Goal: Task Accomplishment & Management: Manage account settings

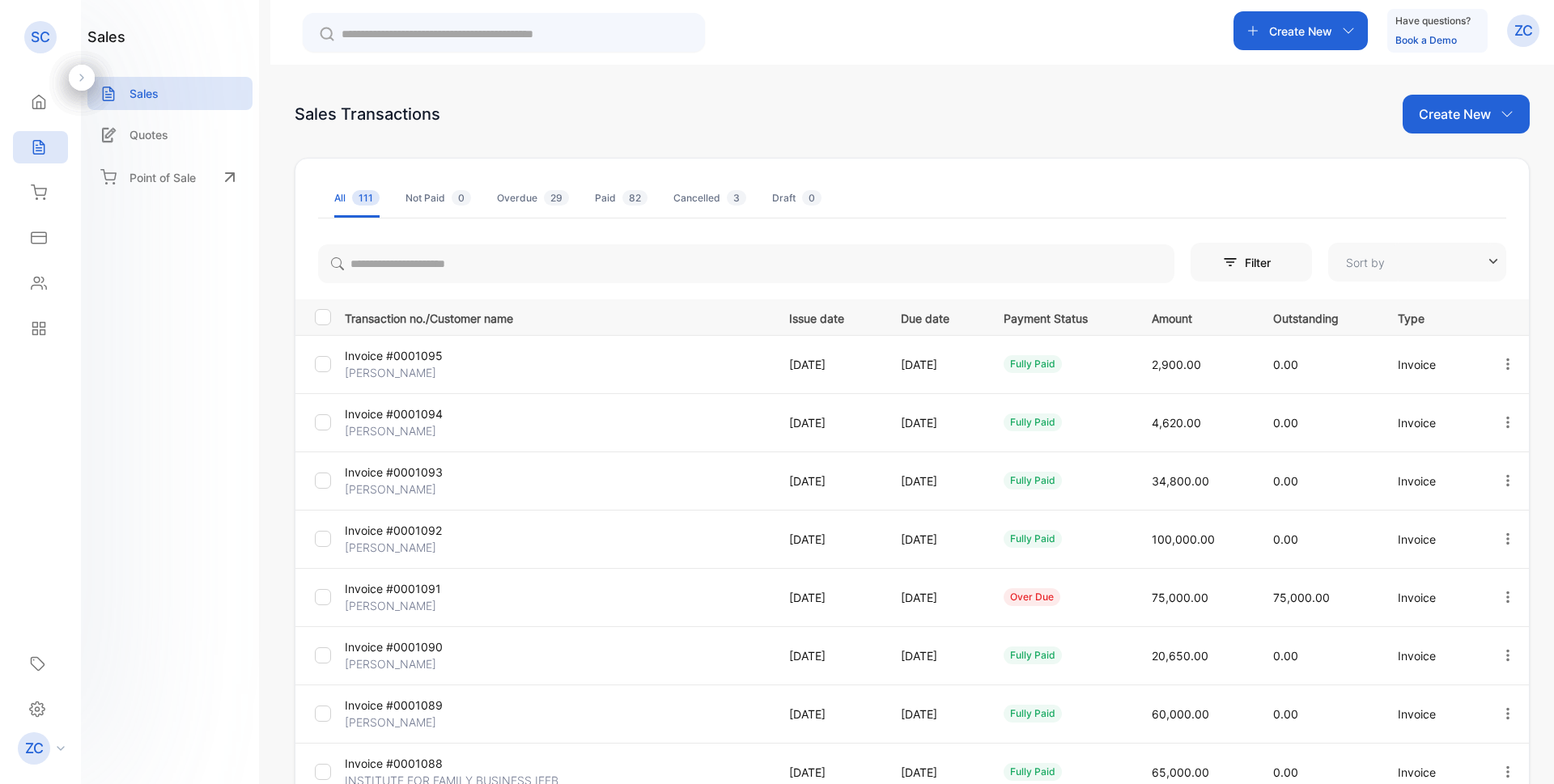
type input "**********"
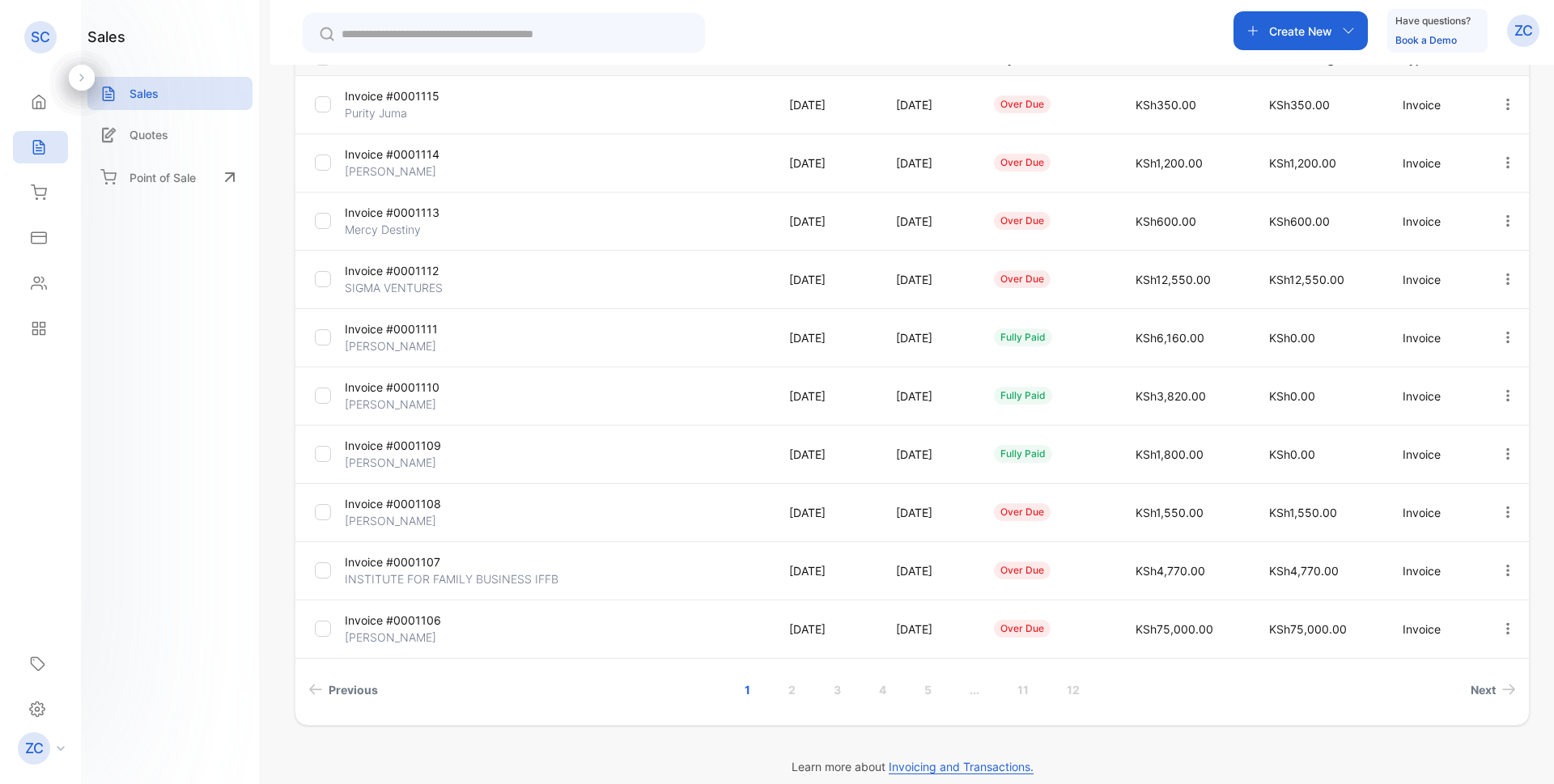
scroll to position [277, 0]
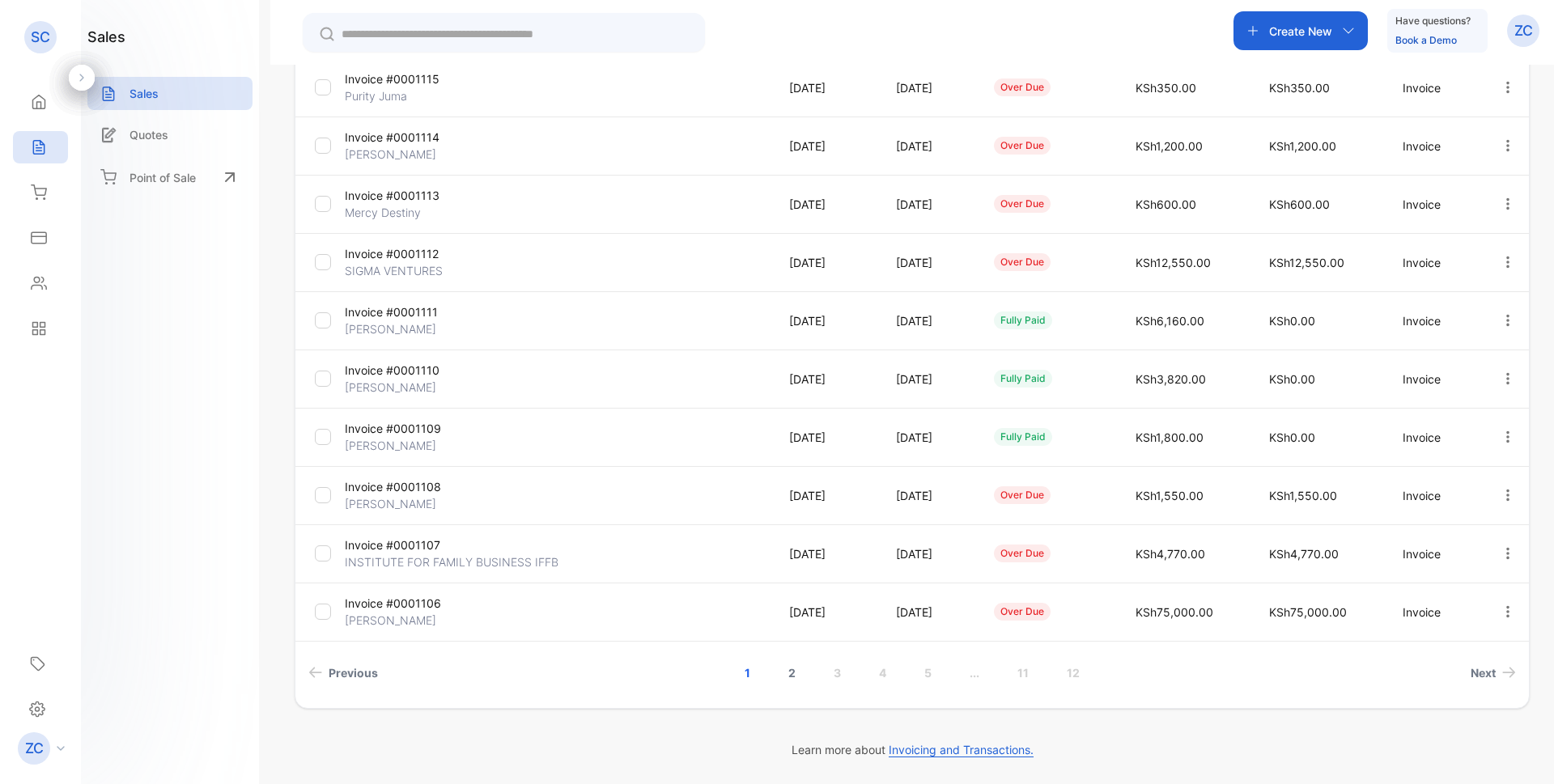
click at [793, 669] on link "2" at bounding box center [792, 673] width 46 height 30
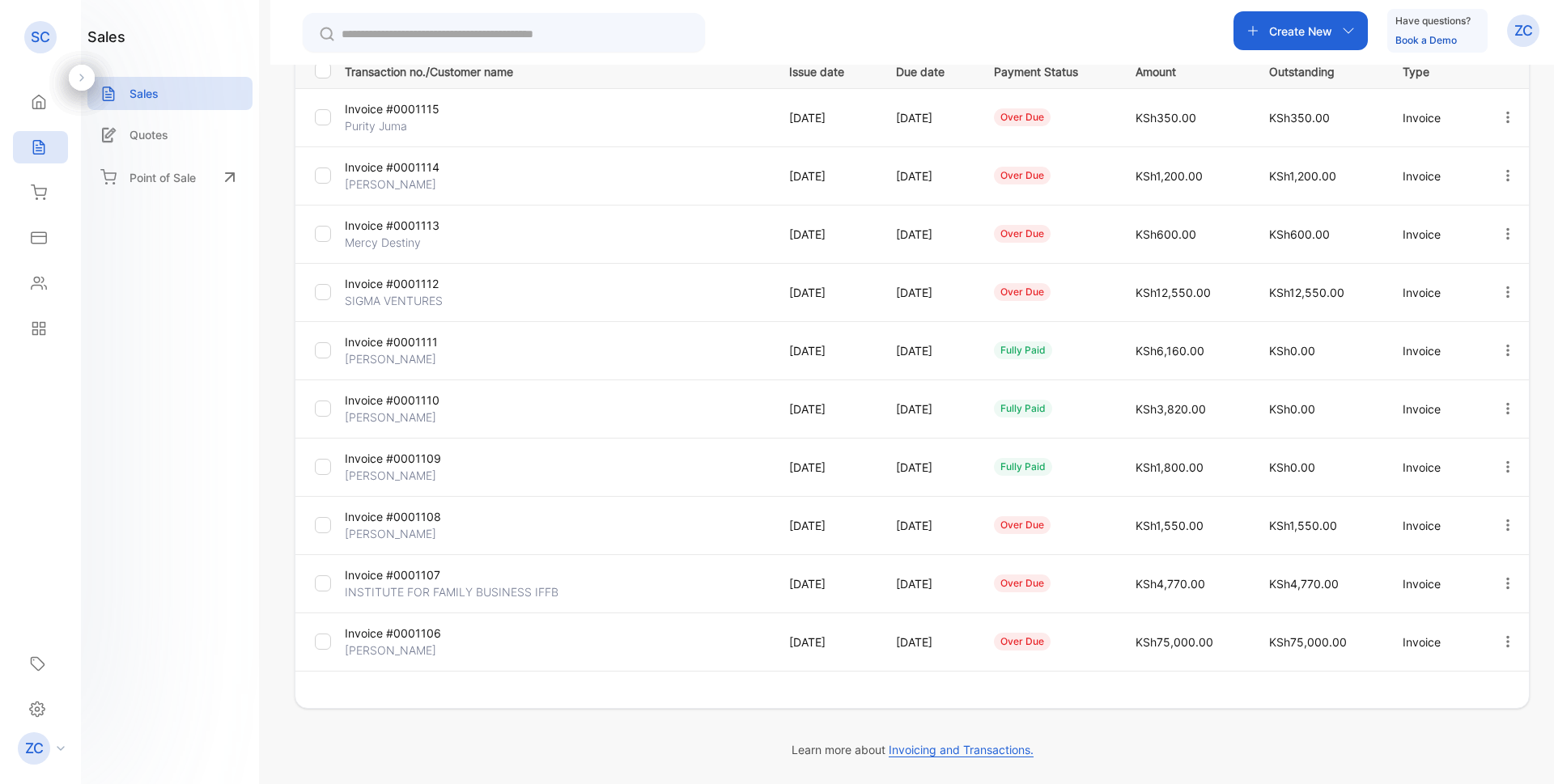
scroll to position [247, 0]
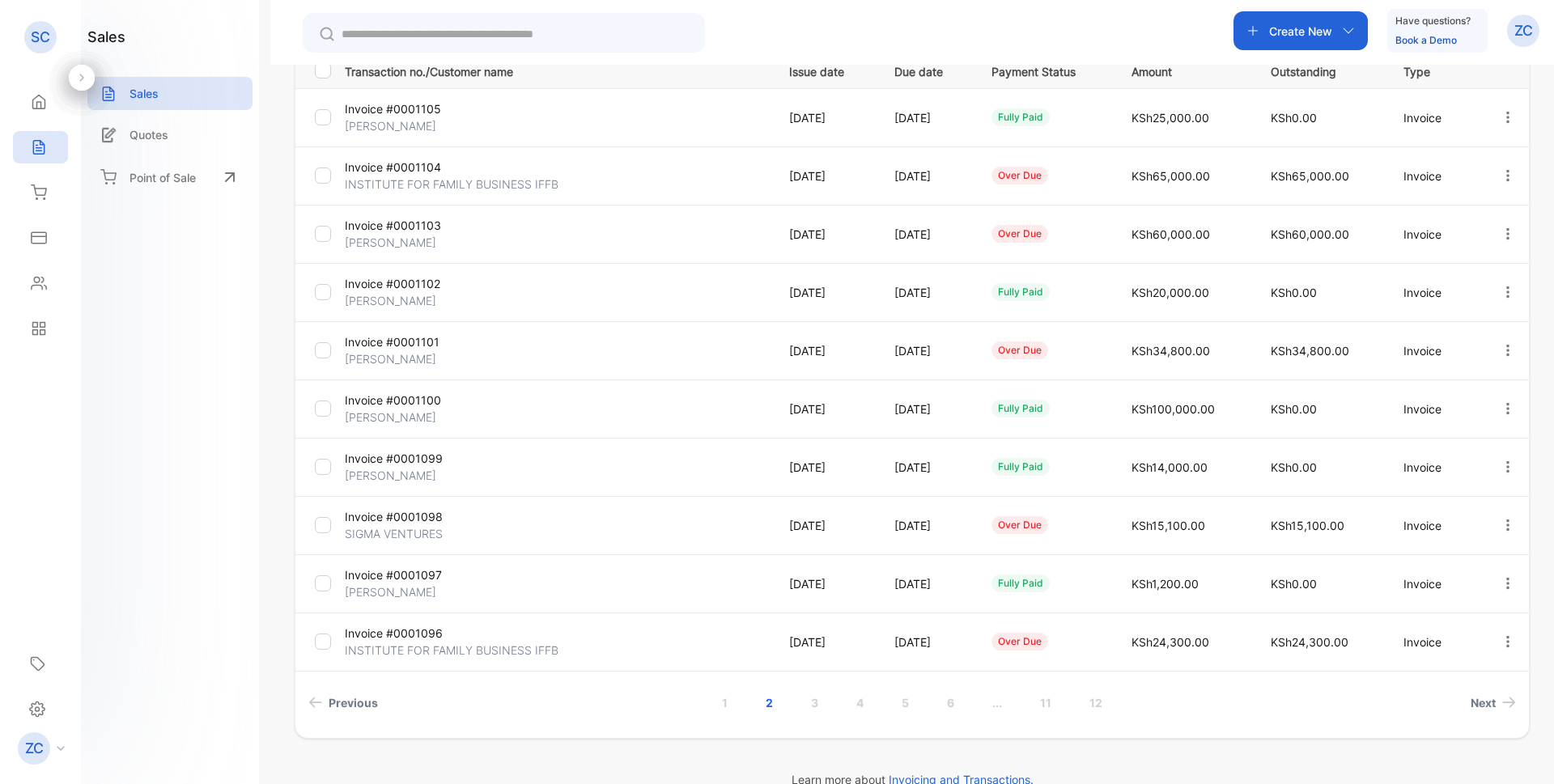
click at [1505, 234] on icon "button" at bounding box center [1508, 234] width 15 height 15
click at [1446, 324] on span "Record payment" at bounding box center [1462, 325] width 101 height 19
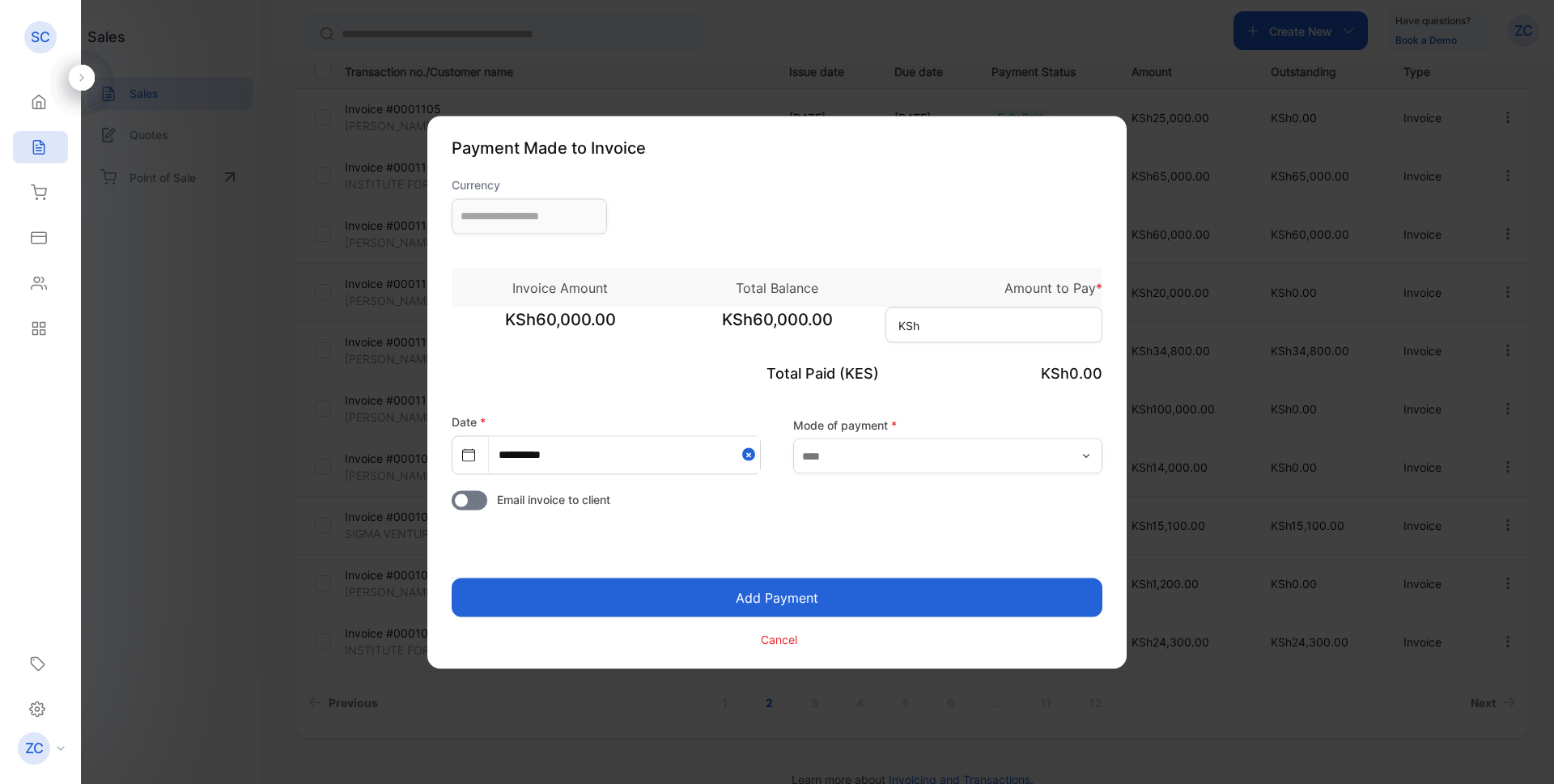
type input "**********"
click at [957, 319] on input at bounding box center [994, 324] width 217 height 36
type input "******"
click at [1086, 457] on icon "button" at bounding box center [1086, 456] width 6 height 4
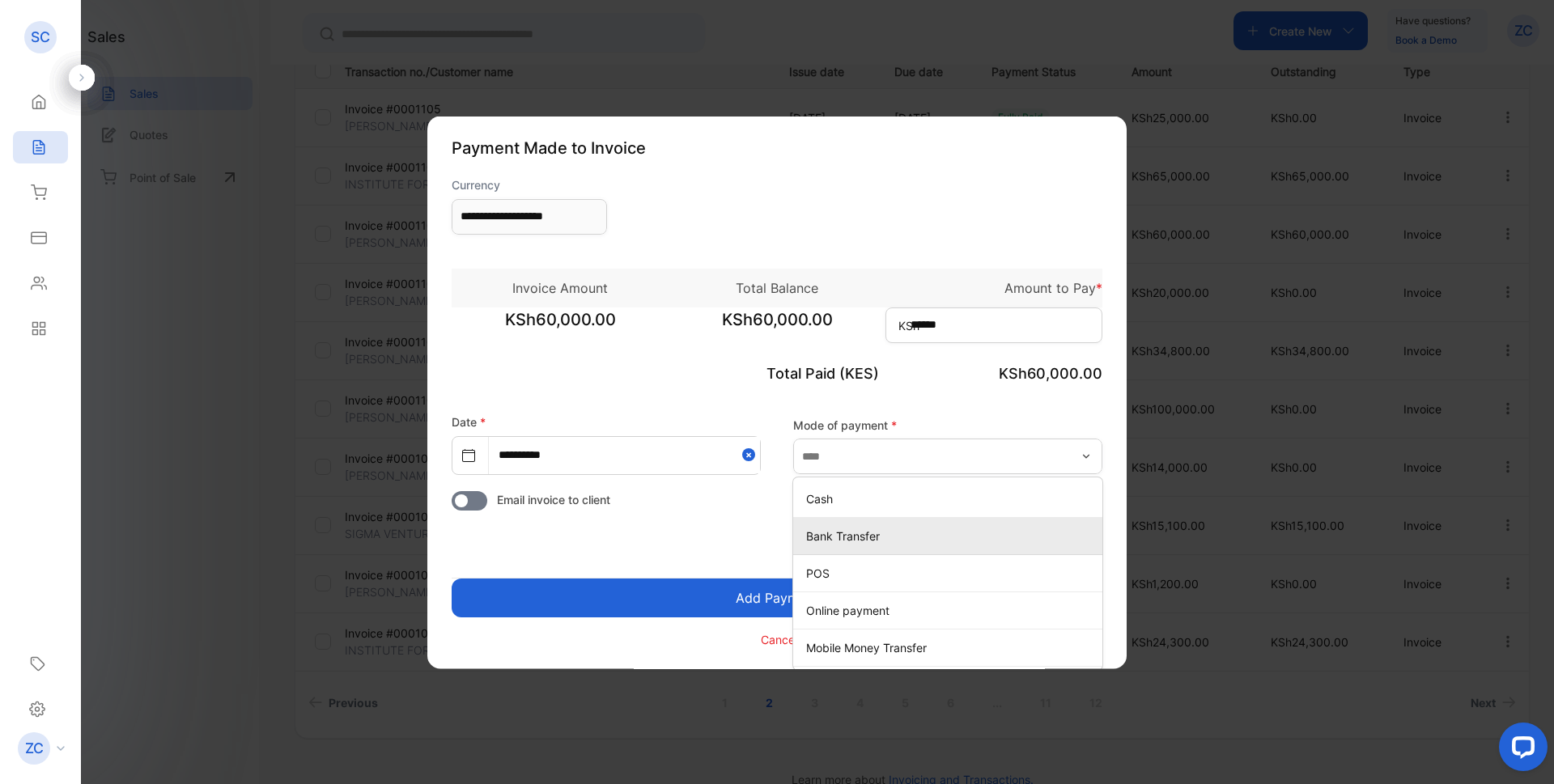
click at [910, 543] on p "Bank Transfer" at bounding box center [951, 535] width 290 height 17
type input "**********"
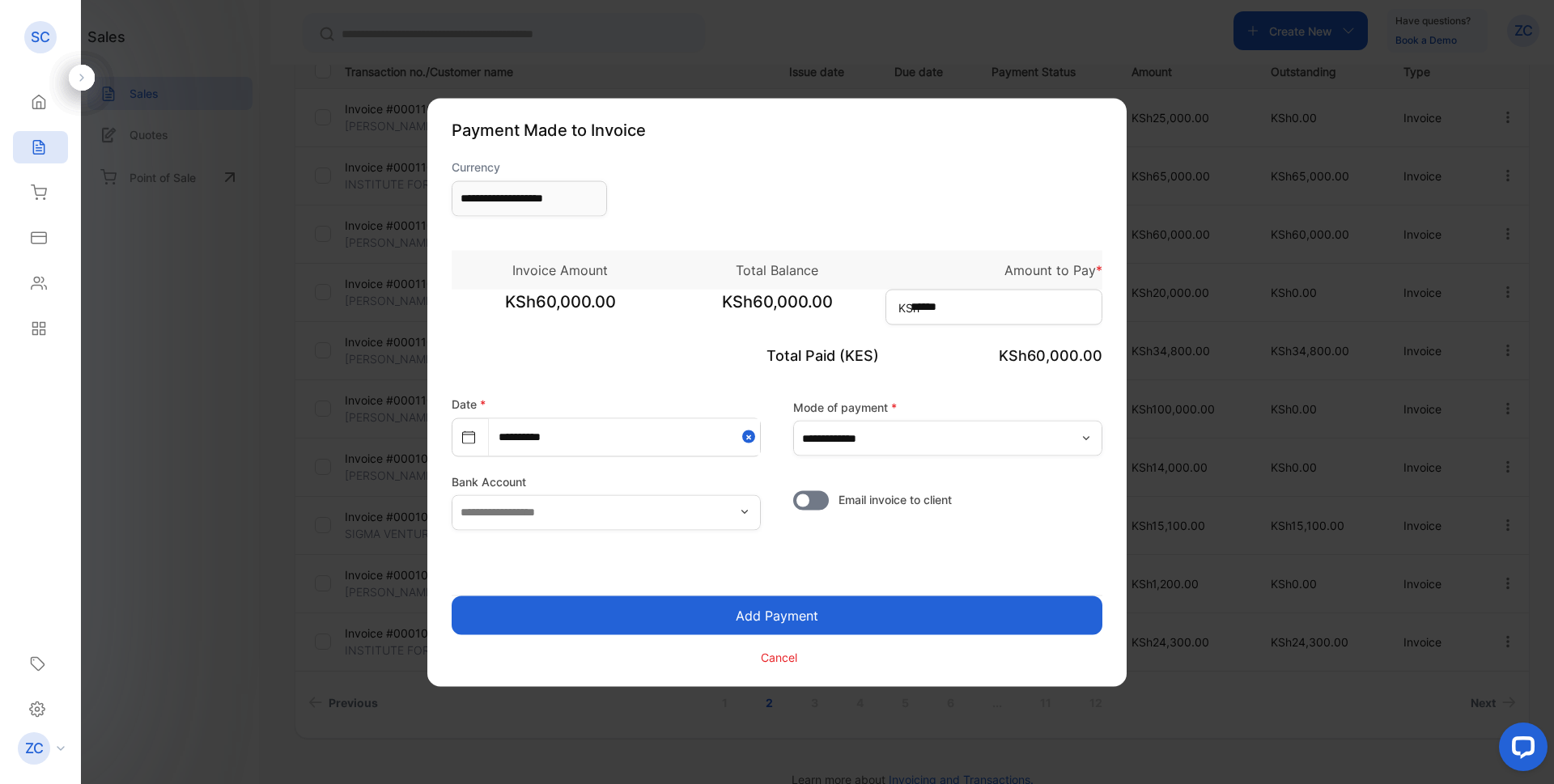
click at [809, 624] on button "Add Payment" at bounding box center [777, 615] width 651 height 39
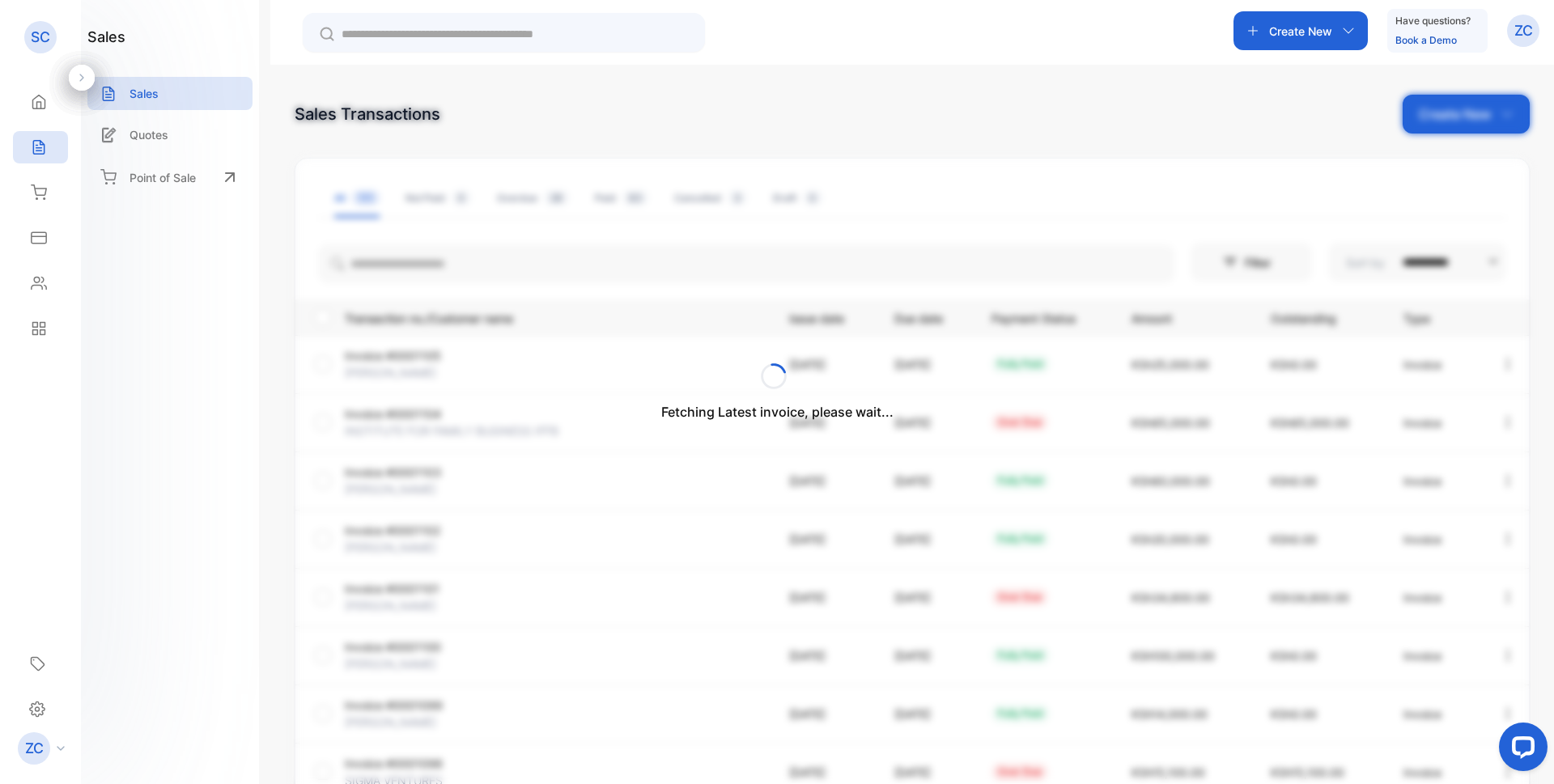
scroll to position [162, 0]
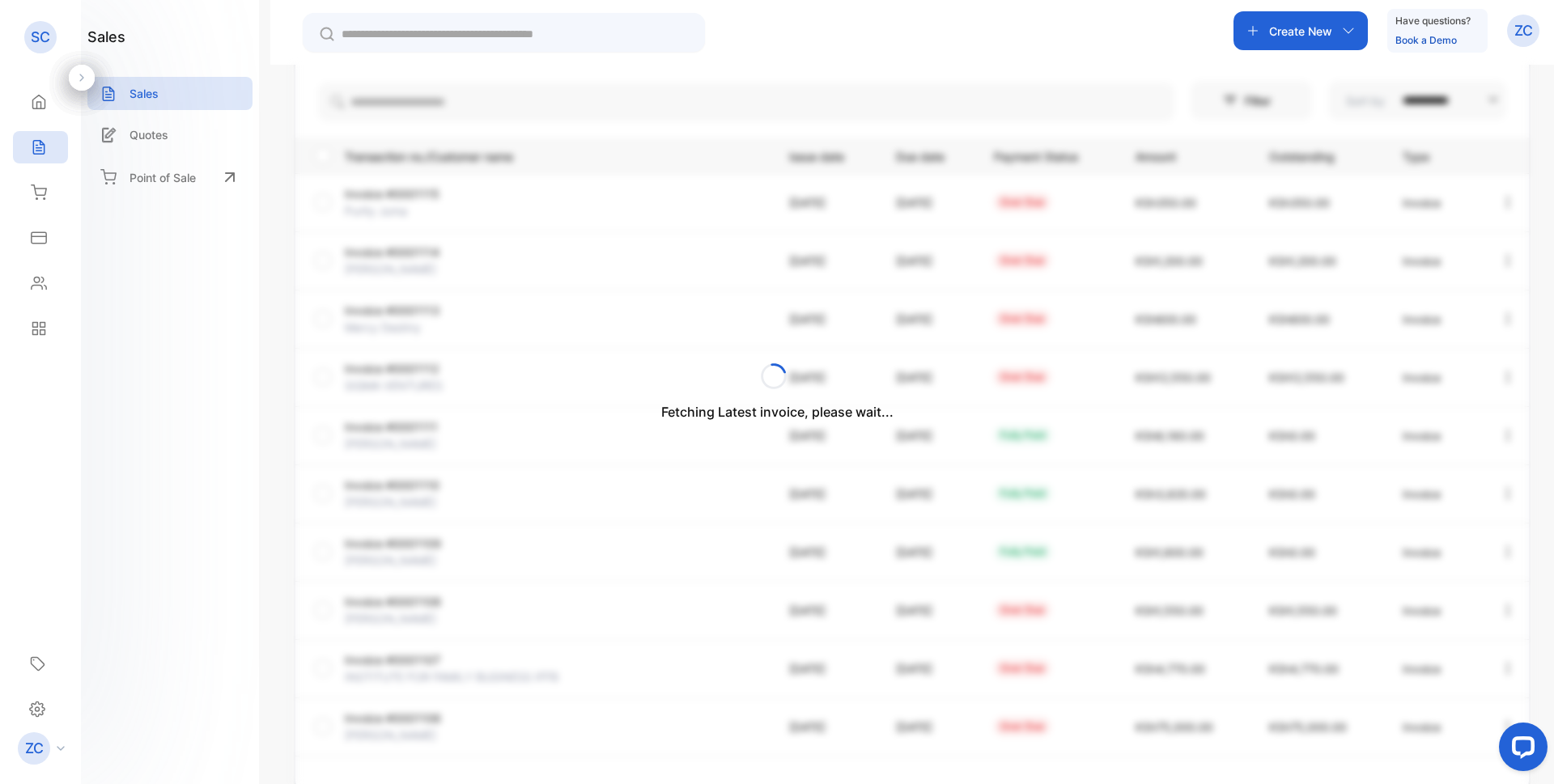
click at [1347, 27] on div "Fetching Latest invoice, please wait..." at bounding box center [777, 392] width 1554 height 784
click at [1348, 32] on div "Fetching Latest invoice, please wait..." at bounding box center [777, 392] width 1554 height 784
click at [37, 141] on icon at bounding box center [38, 147] width 11 height 14
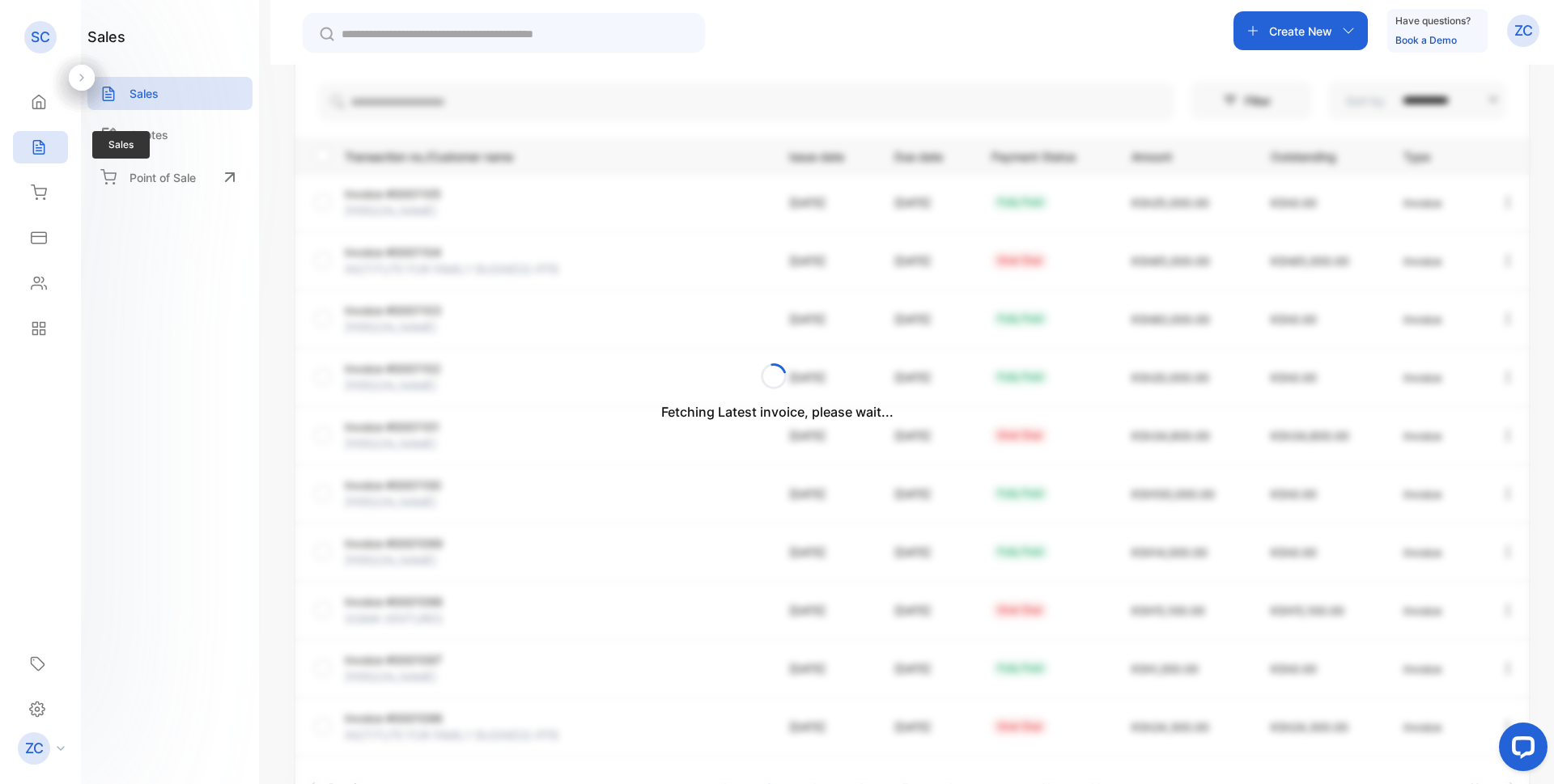
click at [46, 153] on icon at bounding box center [39, 147] width 16 height 16
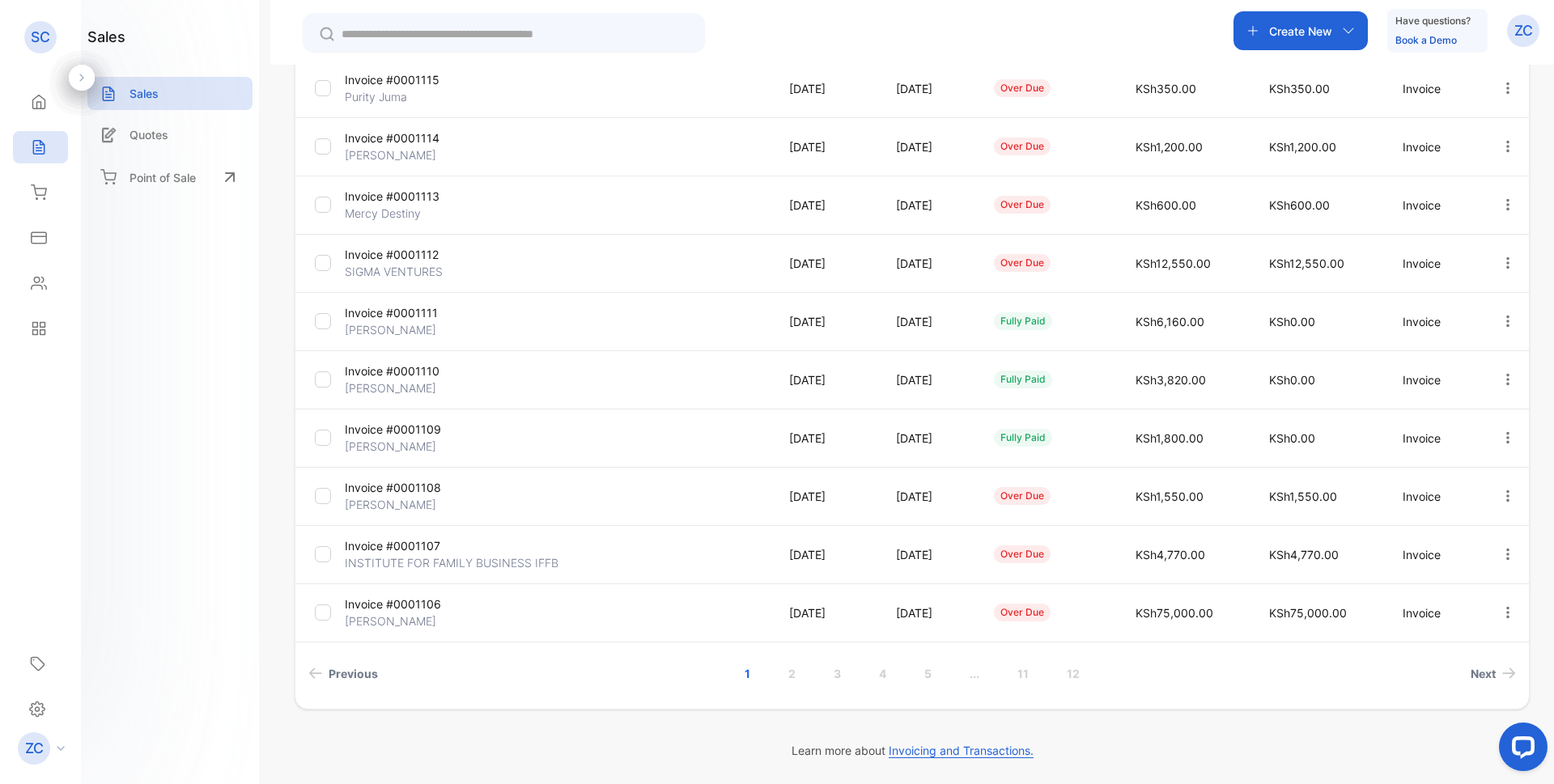
scroll to position [277, 0]
click at [785, 673] on link "2" at bounding box center [792, 673] width 46 height 30
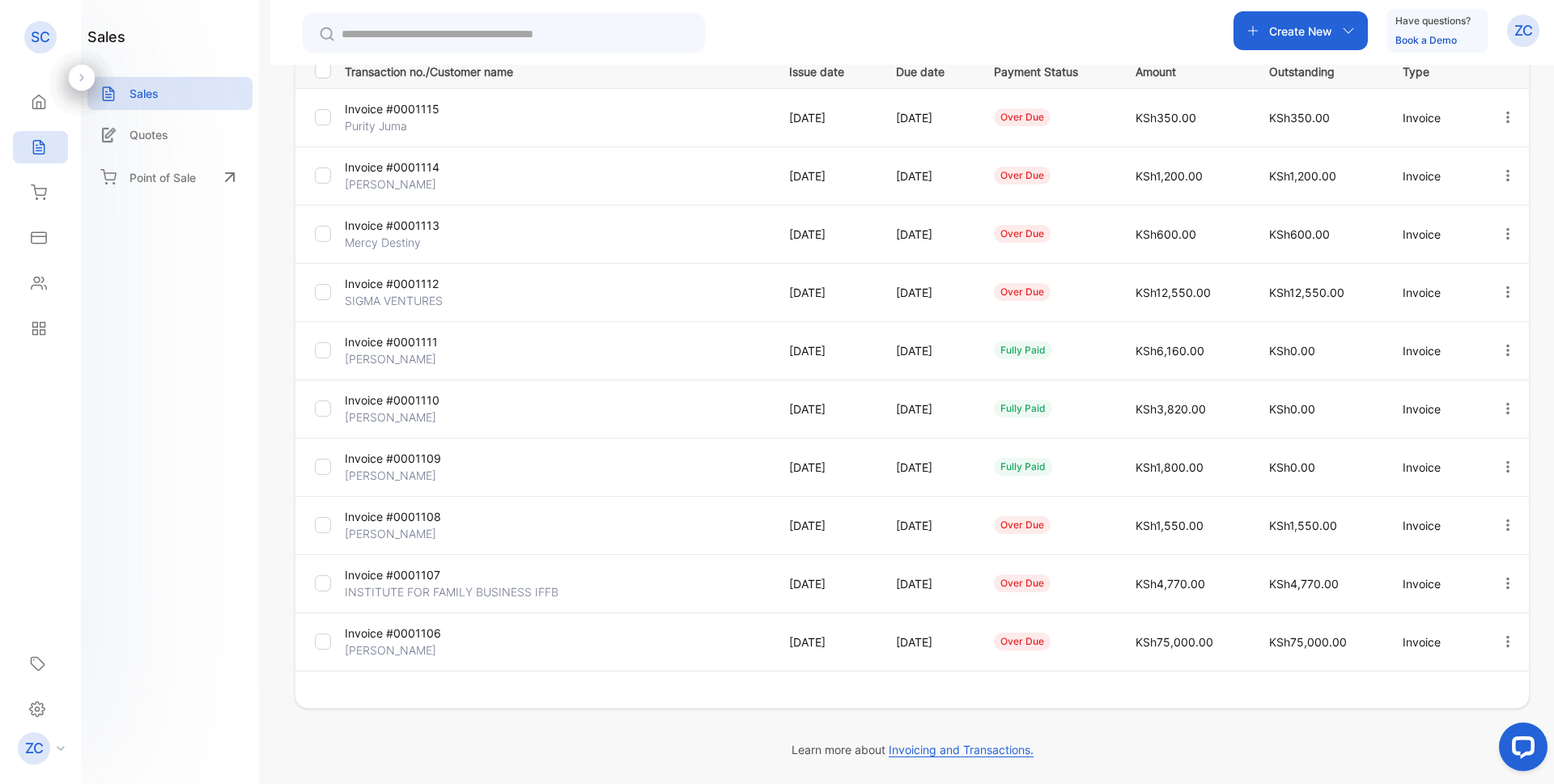
scroll to position [247, 0]
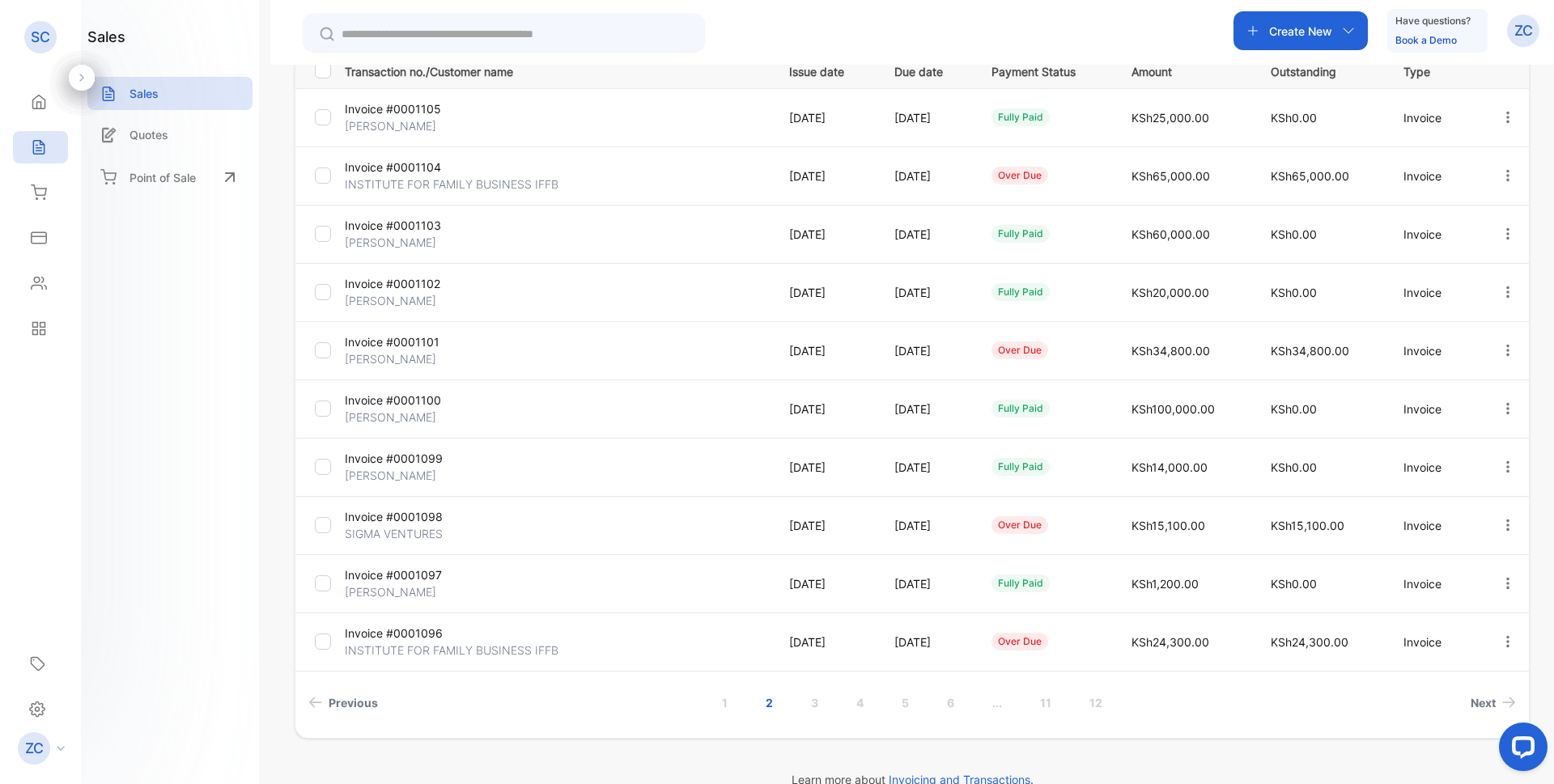
click at [1501, 230] on icon "button" at bounding box center [1508, 234] width 15 height 15
click at [1456, 284] on span "View / Edit Invoice" at bounding box center [1469, 280] width 115 height 19
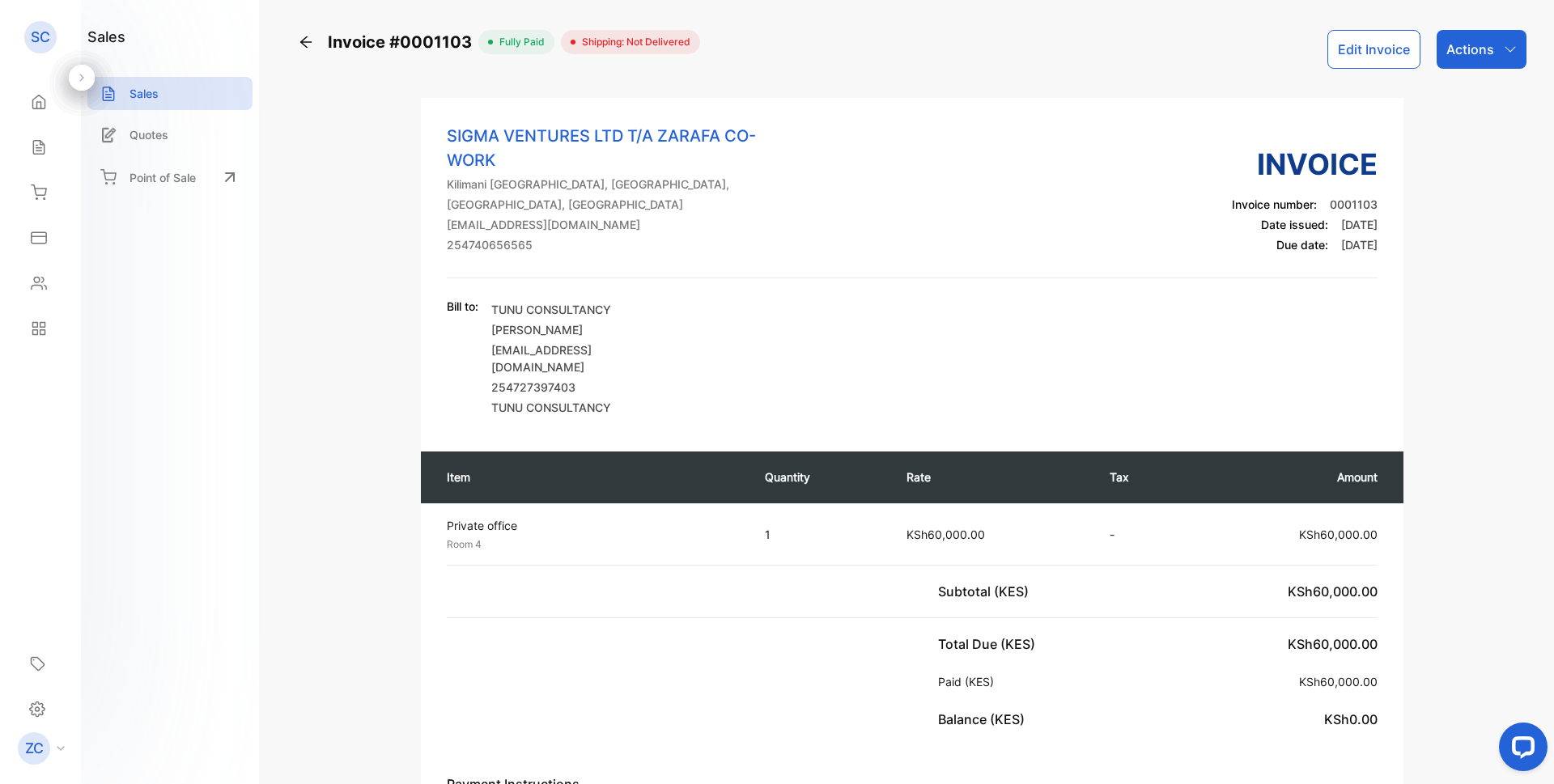
click at [1508, 43] on icon "button" at bounding box center [1511, 49] width 13 height 13
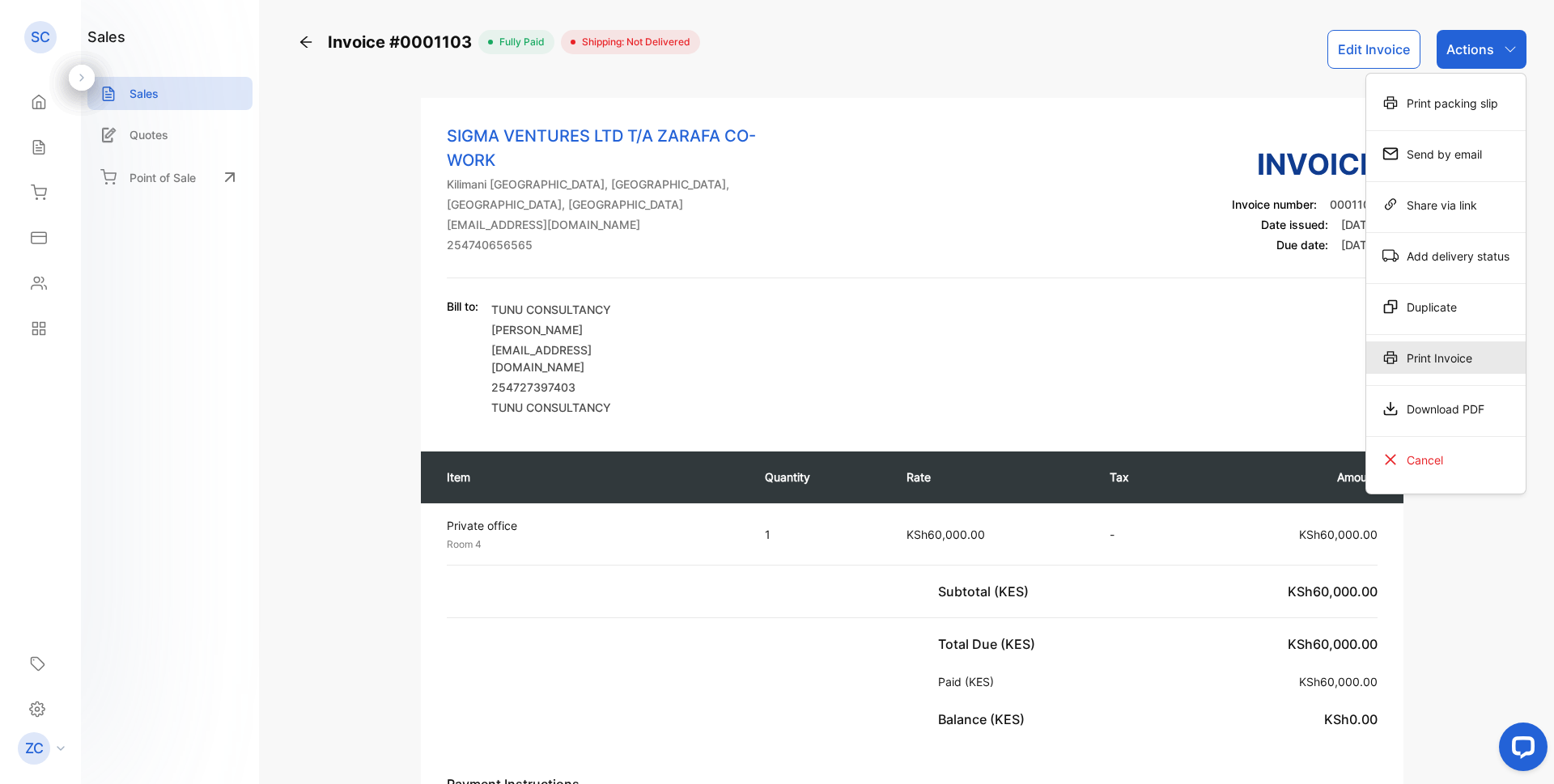
click at [1421, 362] on div "Print Invoice" at bounding box center [1446, 357] width 159 height 32
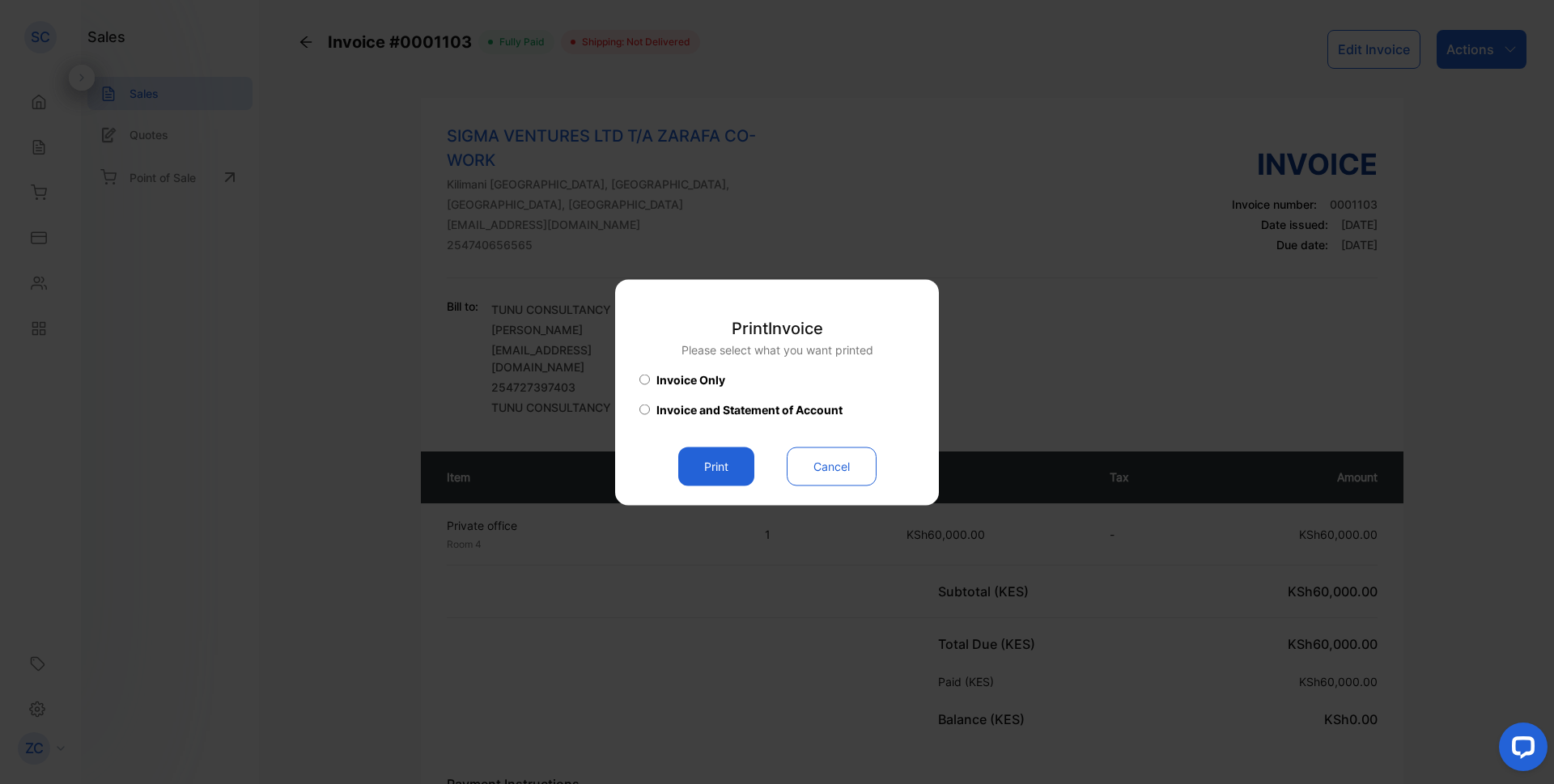
click at [704, 461] on button "Print" at bounding box center [716, 466] width 76 height 39
